Goal: Information Seeking & Learning: Find specific fact

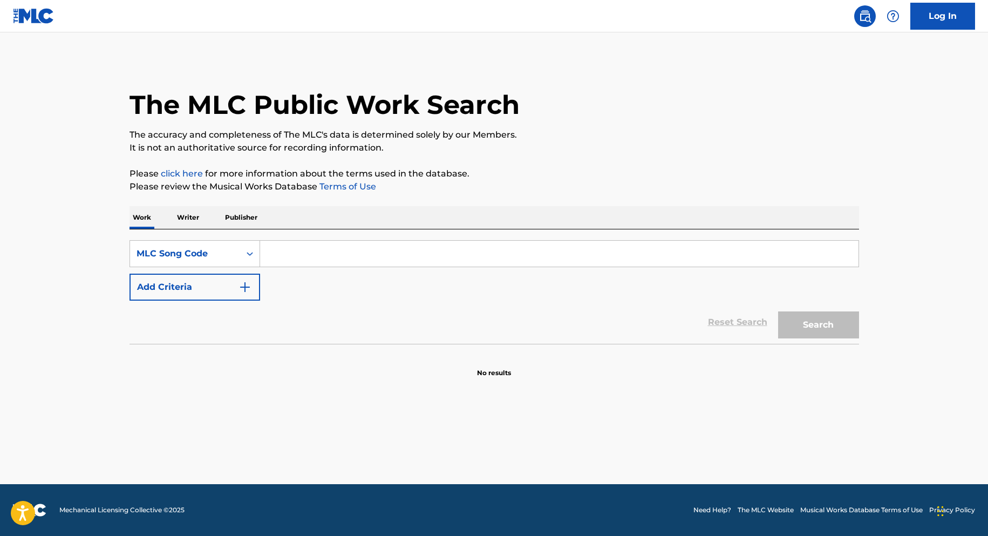
click at [441, 252] on input "Search Form" at bounding box center [559, 254] width 599 height 26
type input "ad28ru"
click at [778, 311] on button "Search" at bounding box center [818, 324] width 81 height 27
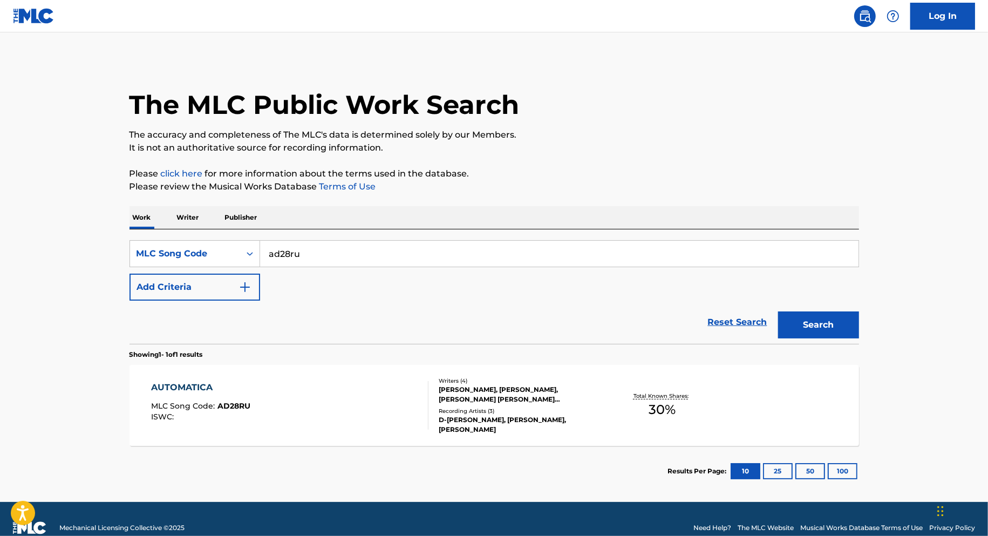
click at [371, 395] on div "AUTOMATICA MLC Song Code : AD28RU ISWC :" at bounding box center [289, 405] width 277 height 49
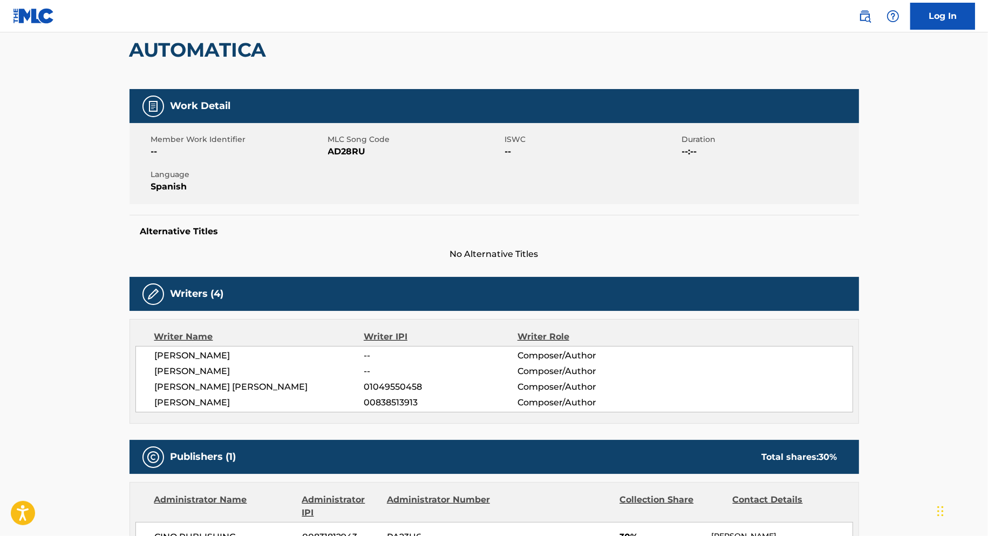
scroll to position [84, 0]
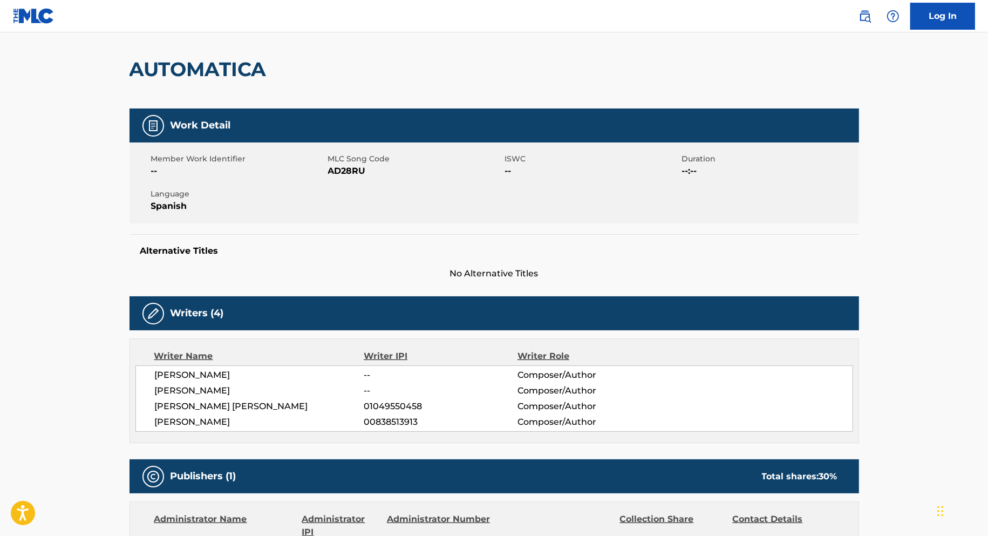
drag, startPoint x: 260, startPoint y: 375, endPoint x: 155, endPoint y: 376, distance: 105.2
click at [155, 376] on span "[PERSON_NAME]" at bounding box center [259, 375] width 209 height 13
copy span "[PERSON_NAME]"
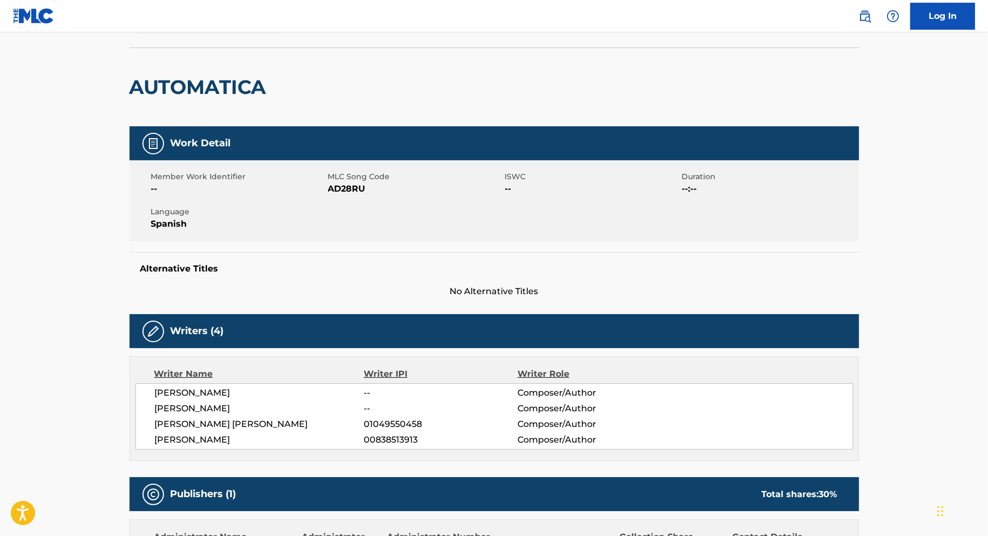
scroll to position [8, 0]
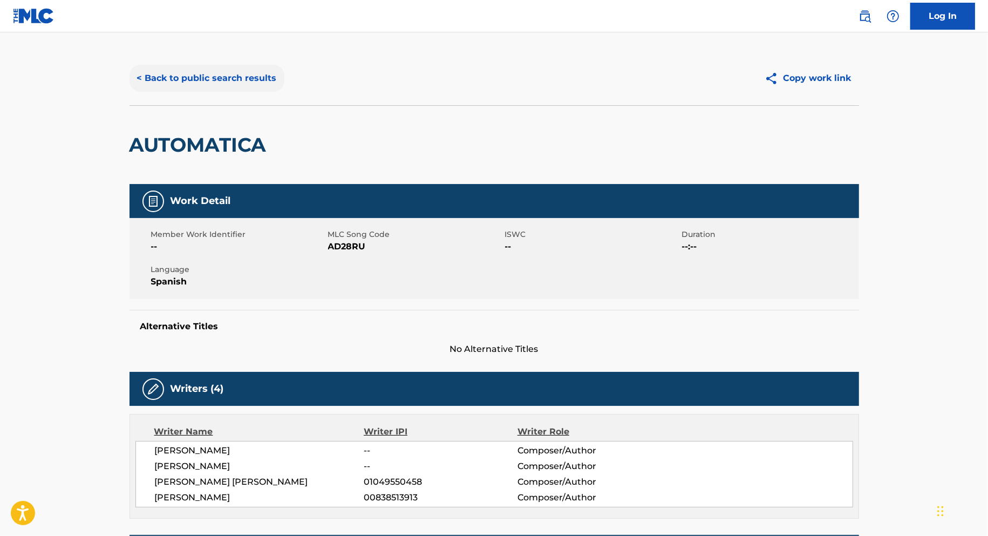
click at [200, 78] on button "< Back to public search results" at bounding box center [207, 78] width 155 height 27
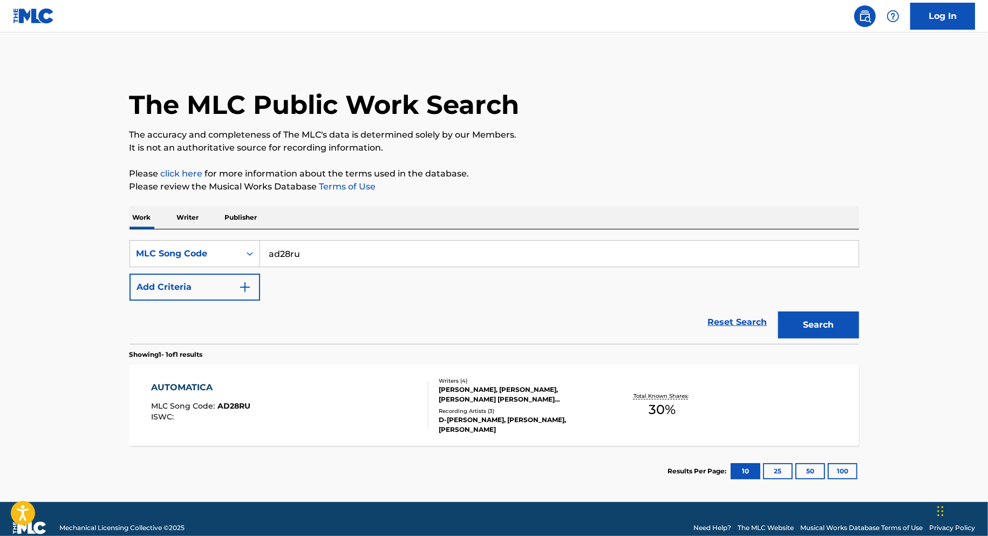
click at [355, 258] on input "ad28ru" at bounding box center [559, 254] width 599 height 26
paste input "E98F39"
type input "E98F39"
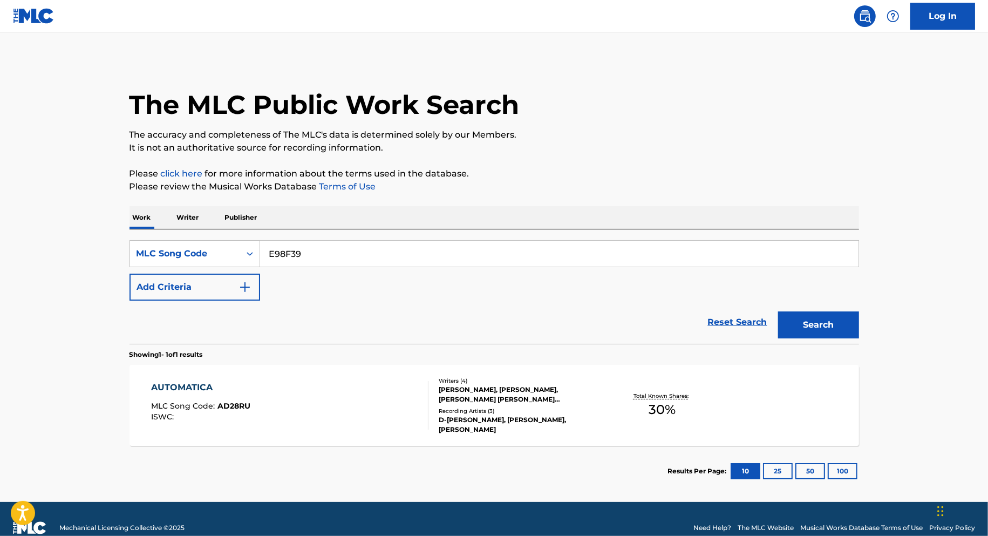
click at [778, 311] on button "Search" at bounding box center [818, 324] width 81 height 27
click at [382, 404] on div "EL RANCHO MLC Song Code : E98F39 ISWC :" at bounding box center [289, 405] width 277 height 49
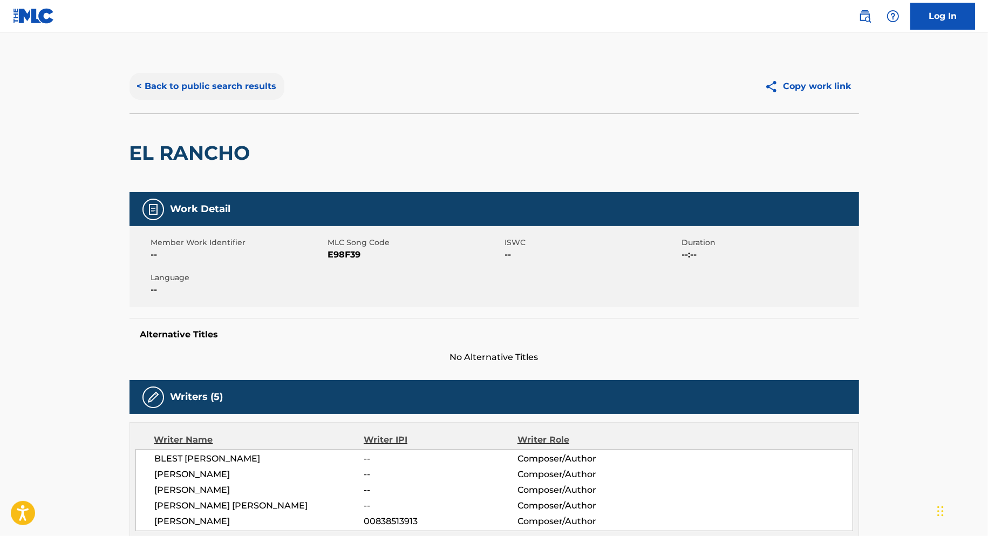
click at [198, 76] on button "< Back to public search results" at bounding box center [207, 86] width 155 height 27
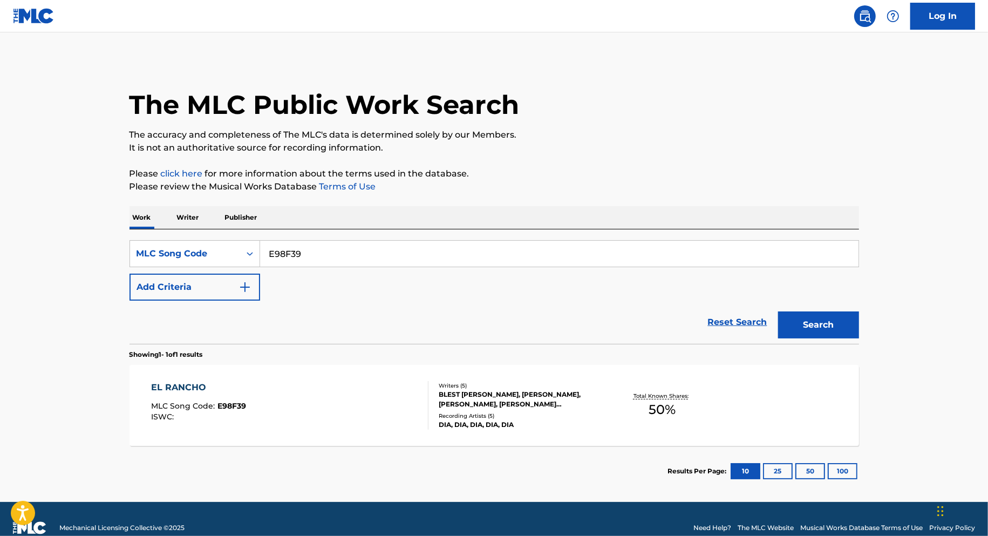
click at [251, 222] on p "Publisher" at bounding box center [241, 217] width 39 height 23
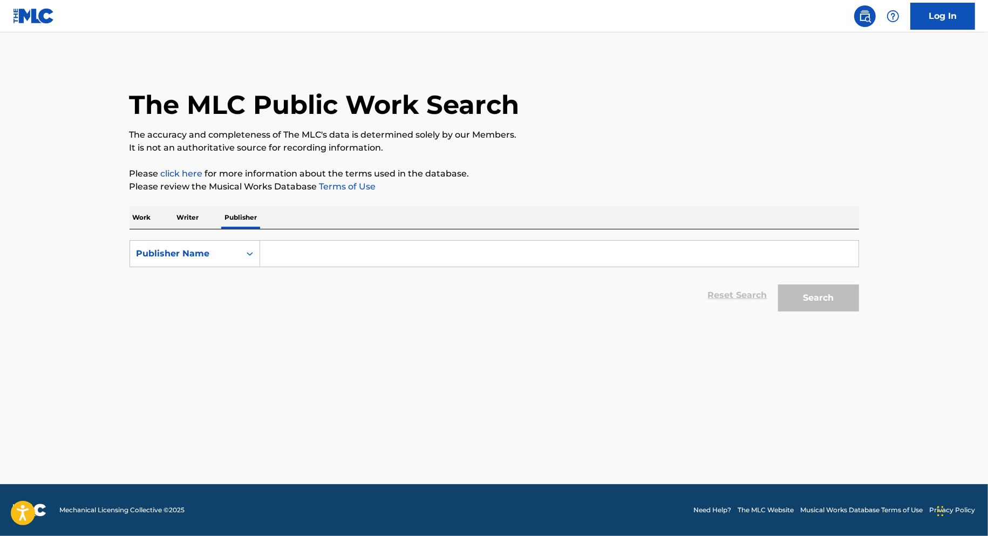
click at [293, 256] on input "Search Form" at bounding box center [559, 254] width 599 height 26
paste input "EL BORRARISAS MUSIC PUBLISHING"
type input "EL BORRARISAS MUSIC PUBLISHING"
click at [778, 284] on button "Search" at bounding box center [818, 297] width 81 height 27
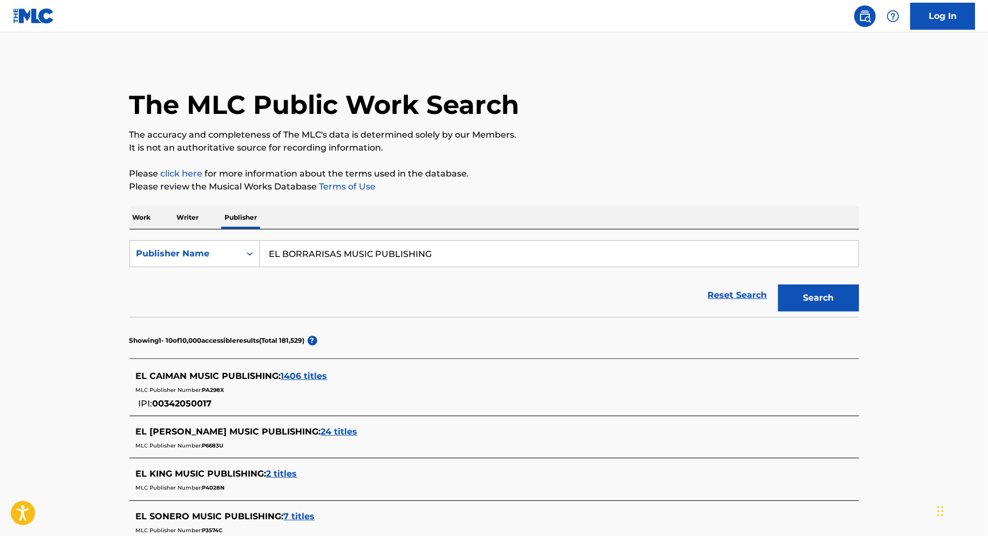
click at [144, 216] on p "Work" at bounding box center [142, 217] width 25 height 23
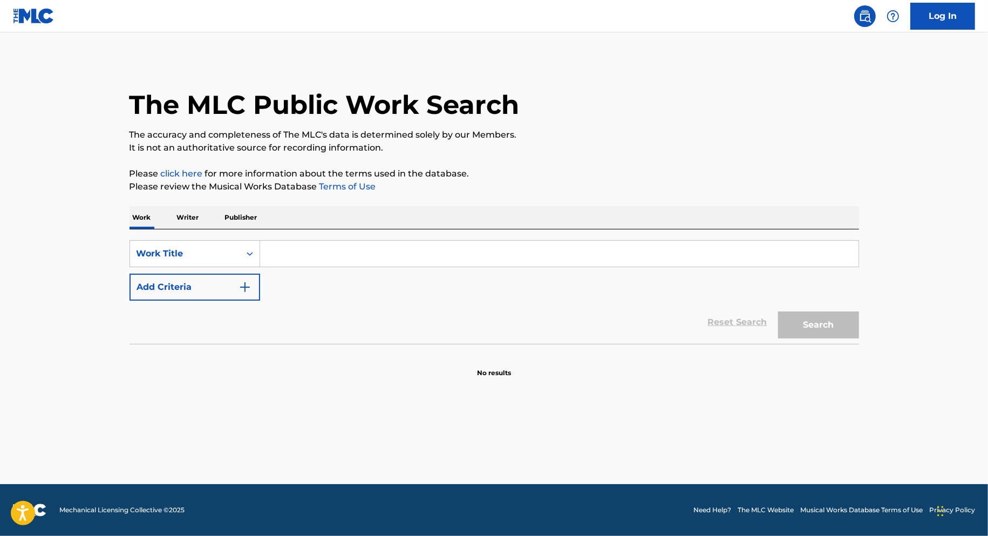
click at [332, 264] on input "Search Form" at bounding box center [559, 254] width 599 height 26
click at [778, 311] on button "Search" at bounding box center [818, 324] width 81 height 27
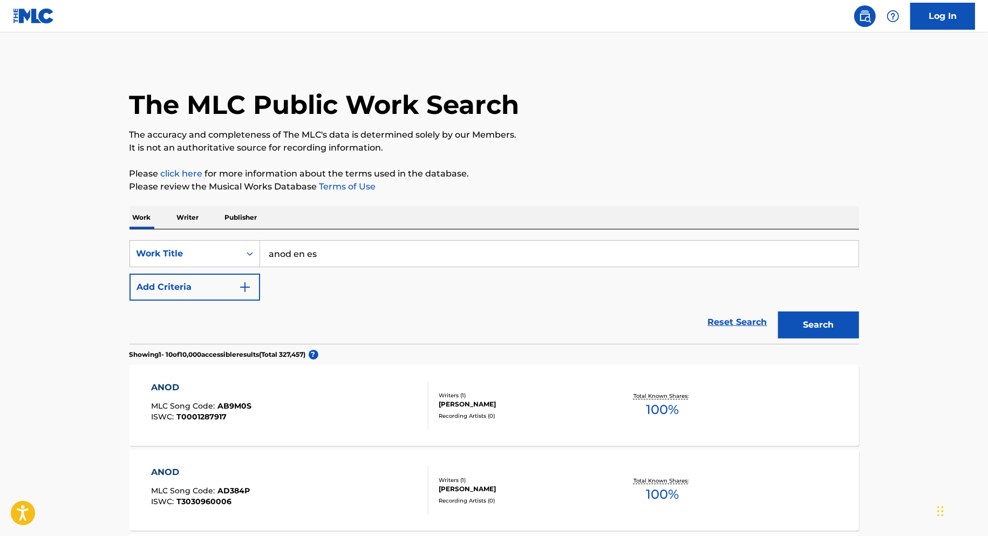
click at [289, 255] on input "anod en es" at bounding box center [559, 254] width 599 height 26
click at [778, 311] on button "Search" at bounding box center [818, 324] width 81 height 27
click at [341, 262] on input "ando en es" at bounding box center [559, 254] width 599 height 26
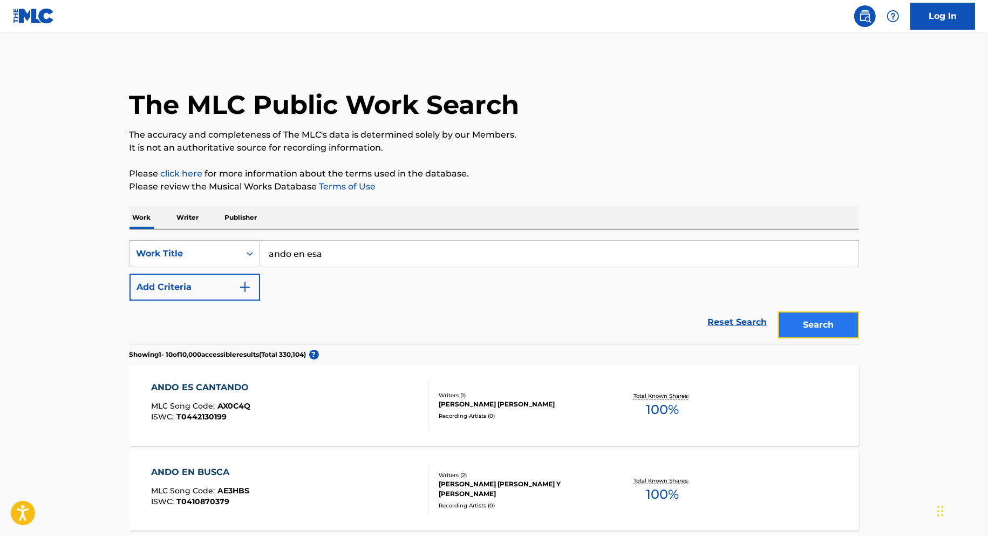
click at [817, 327] on button "Search" at bounding box center [818, 324] width 81 height 27
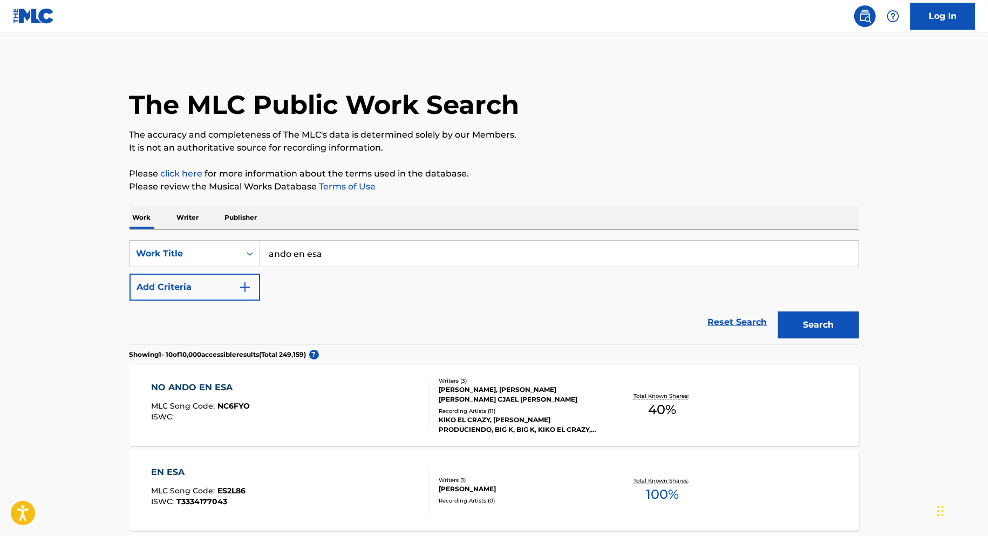
click at [343, 257] on input "ando en esa" at bounding box center [559, 254] width 599 height 26
paste input "[PERSON_NAME] Los Acme (En Vivo)"
type input "[PERSON_NAME] Los Acme (En Vivo)"
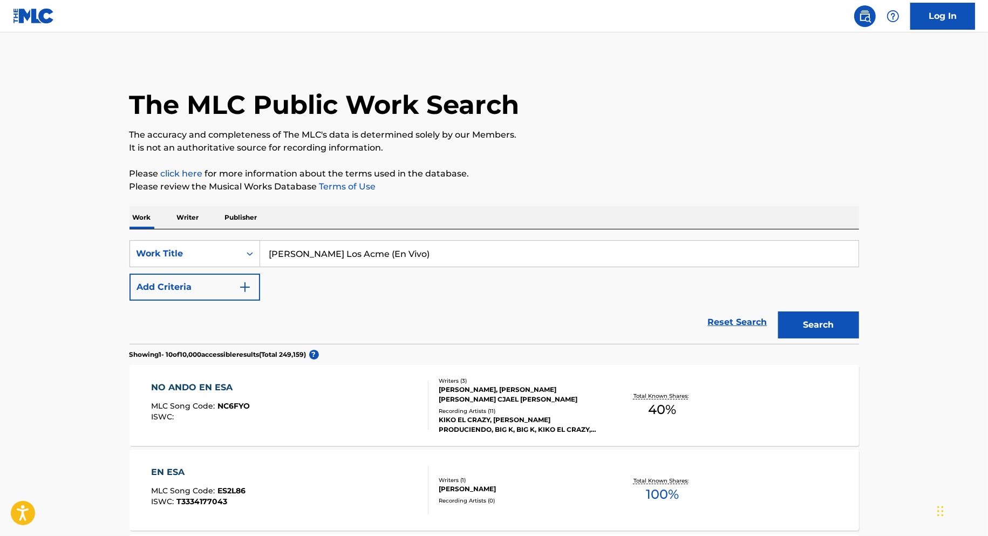
click at [778, 311] on button "Search" at bounding box center [818, 324] width 81 height 27
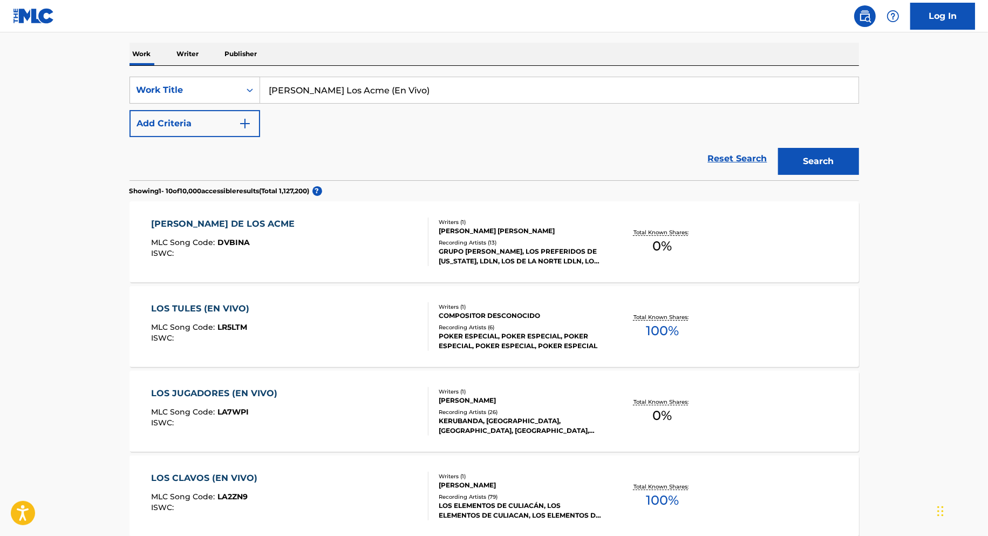
scroll to position [181, 0]
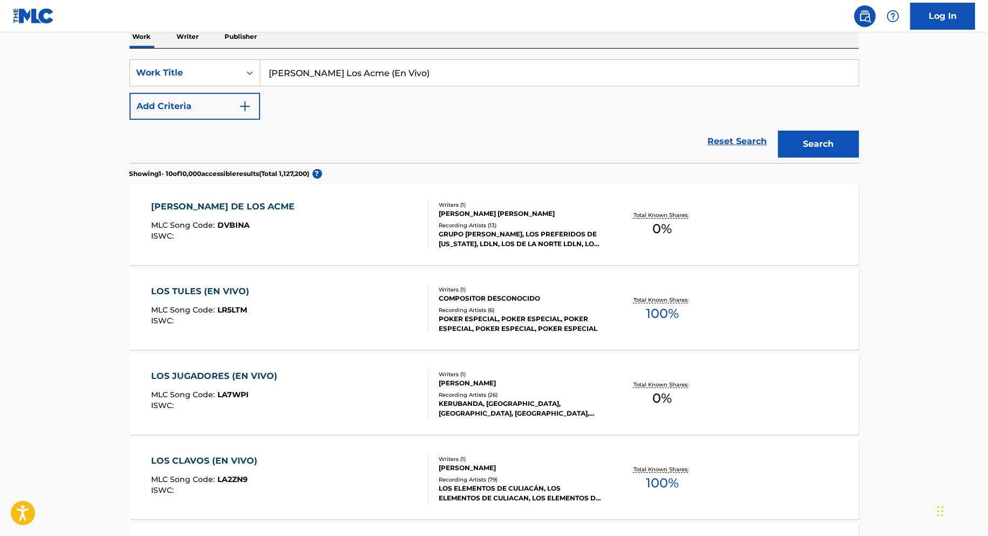
click at [328, 227] on div "[PERSON_NAME] DE LOS ACME MLC Song Code : DVBINA ISWC :" at bounding box center [289, 224] width 277 height 49
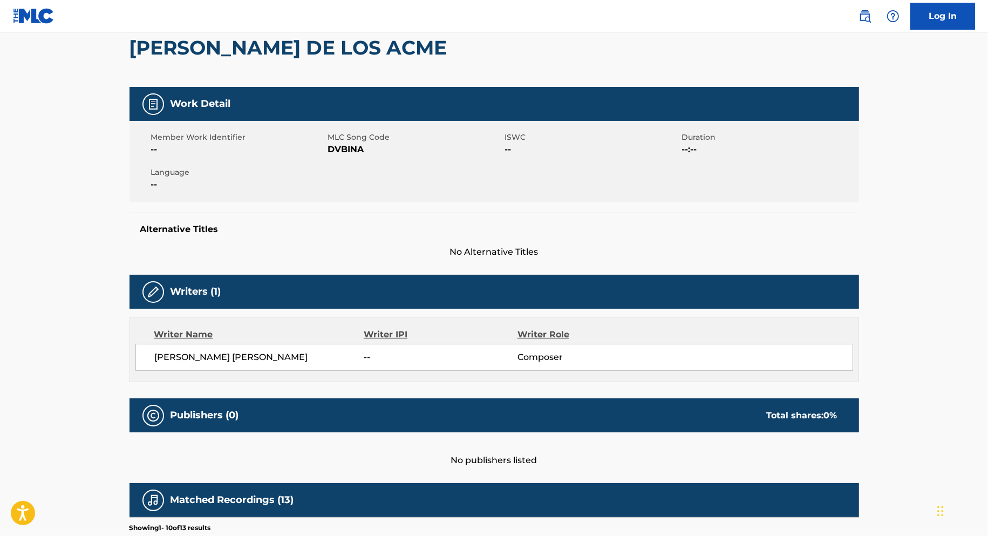
scroll to position [104, 0]
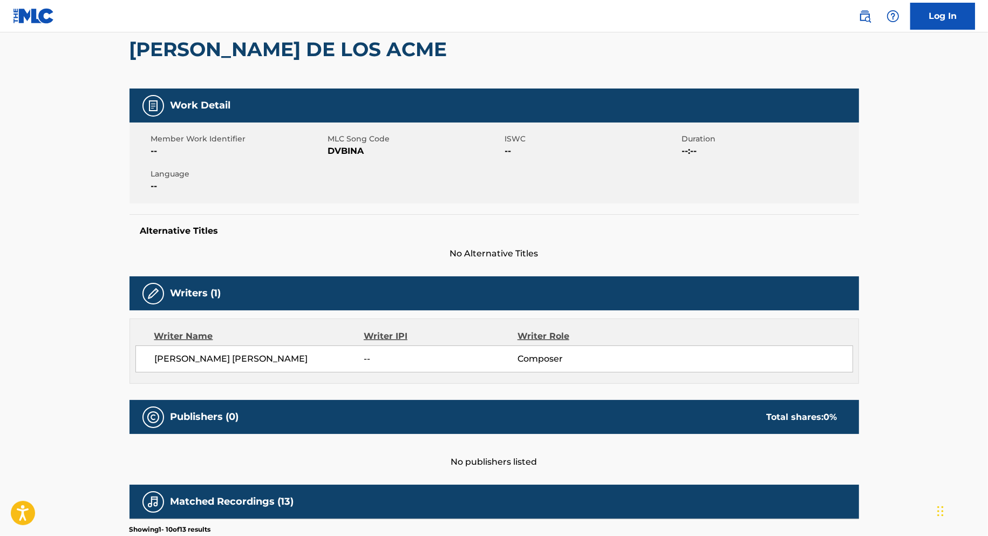
scroll to position [181, 0]
